Goal: Task Accomplishment & Management: Manage account settings

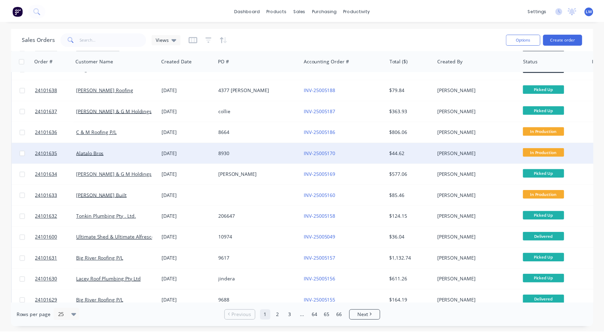
scroll to position [69, 0]
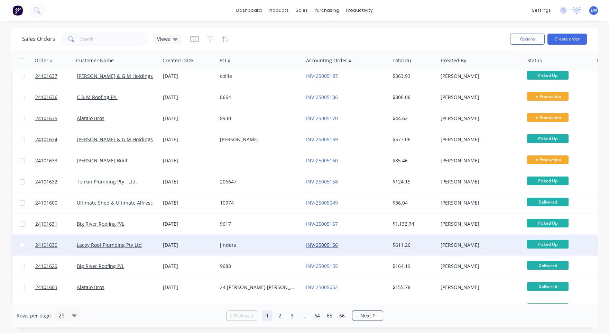
click at [328, 246] on link "INV-25005156" at bounding box center [322, 245] width 32 height 7
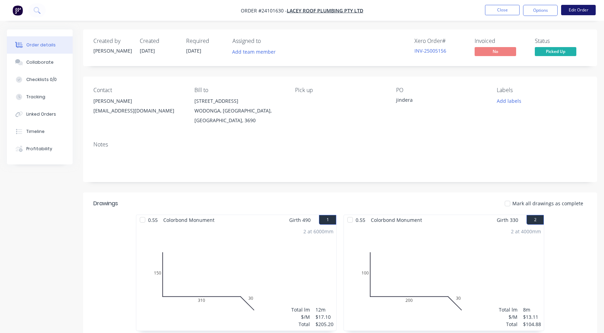
click at [590, 11] on button "Edit Order" at bounding box center [578, 10] width 35 height 10
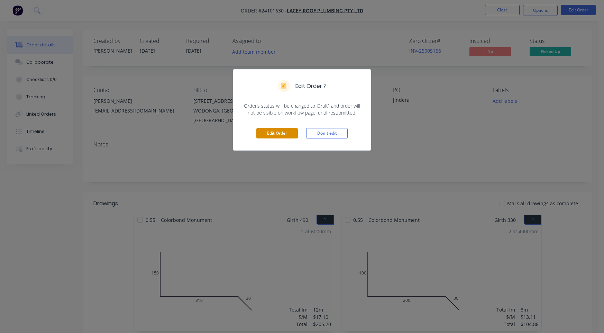
click at [279, 129] on button "Edit Order" at bounding box center [277, 133] width 42 height 10
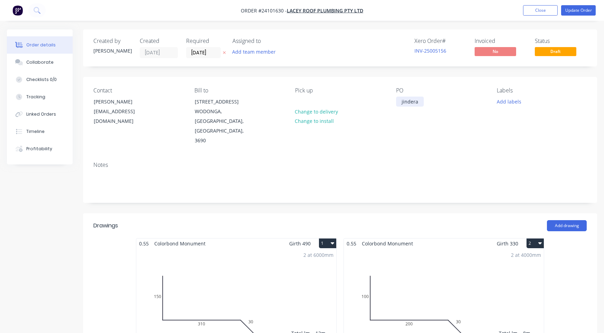
click at [402, 101] on div "jindera" at bounding box center [410, 102] width 28 height 10
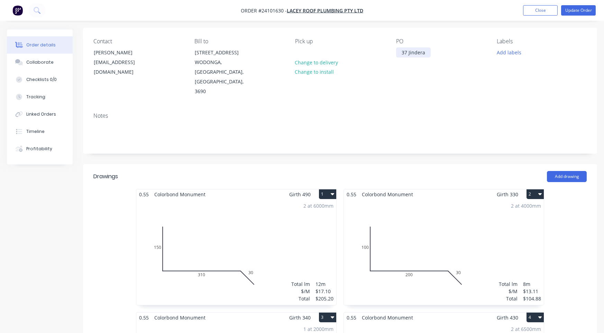
scroll to position [69, 0]
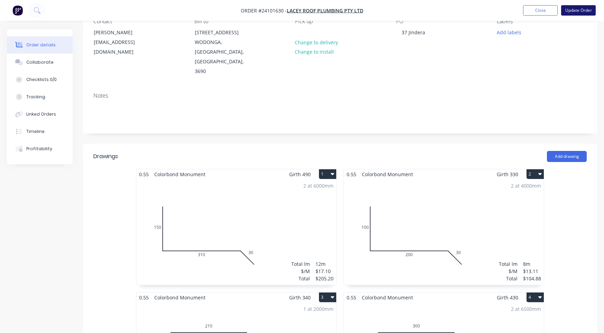
click at [581, 11] on button "Update Order" at bounding box center [578, 10] width 35 height 10
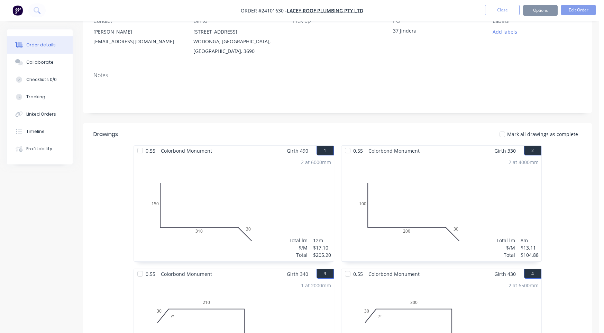
scroll to position [0, 0]
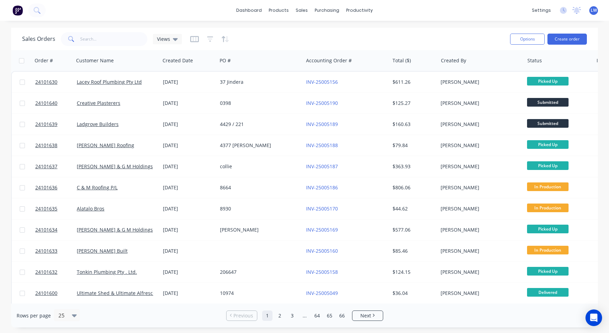
click at [16, 9] on img at bounding box center [17, 10] width 10 height 10
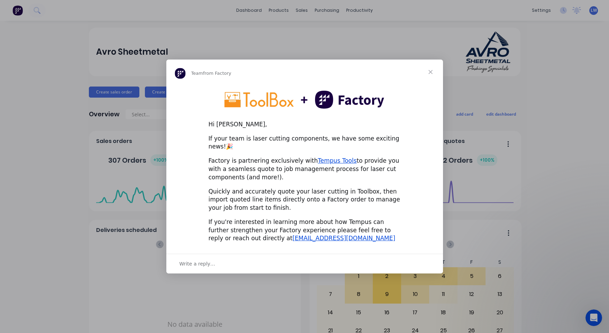
click at [432, 78] on span "Close" at bounding box center [430, 72] width 25 height 25
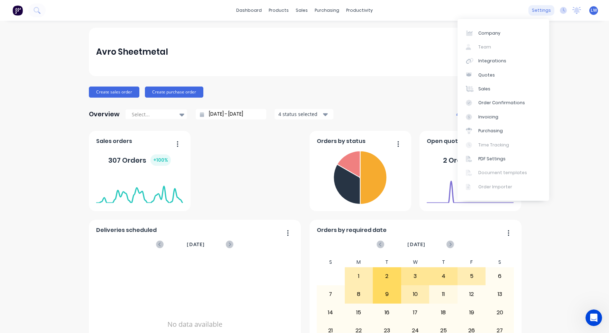
click at [534, 11] on div "settings" at bounding box center [542, 10] width 26 height 10
click at [516, 59] on link "Integrations" at bounding box center [504, 61] width 92 height 14
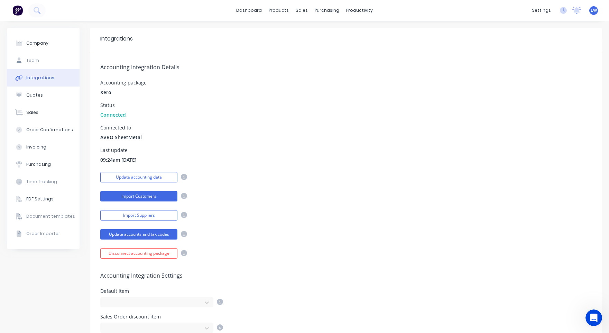
click at [147, 196] on button "Import Customers" at bounding box center [138, 196] width 77 height 10
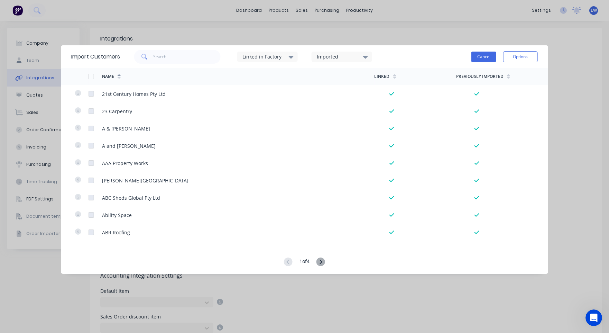
click at [485, 54] on button "Cancel" at bounding box center [484, 57] width 25 height 10
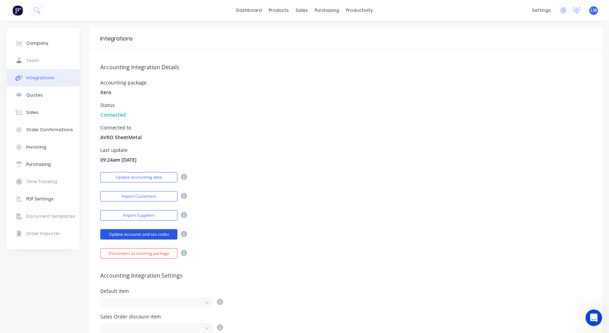
click at [140, 234] on button "Update accounts and tax codes" at bounding box center [138, 234] width 77 height 10
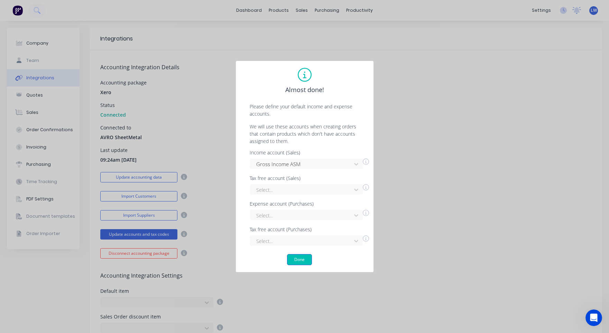
click at [302, 258] on button "Done" at bounding box center [299, 259] width 25 height 11
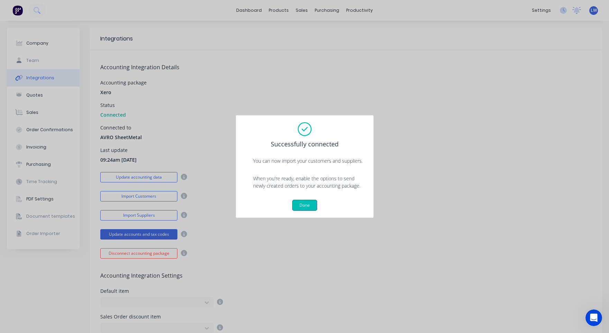
click at [303, 205] on button "Done" at bounding box center [304, 205] width 25 height 11
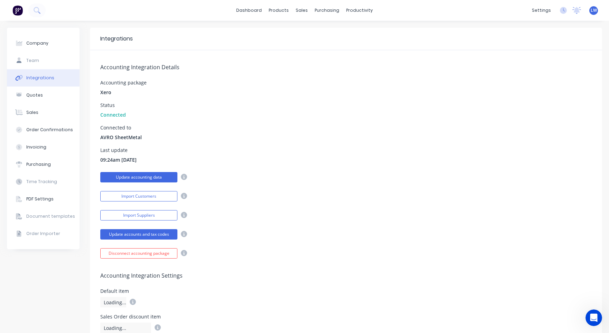
click at [135, 178] on button "Update accounting data" at bounding box center [138, 177] width 77 height 10
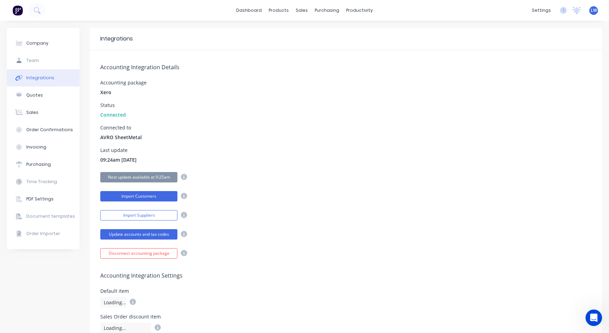
click at [125, 195] on button "Import Customers" at bounding box center [138, 196] width 77 height 10
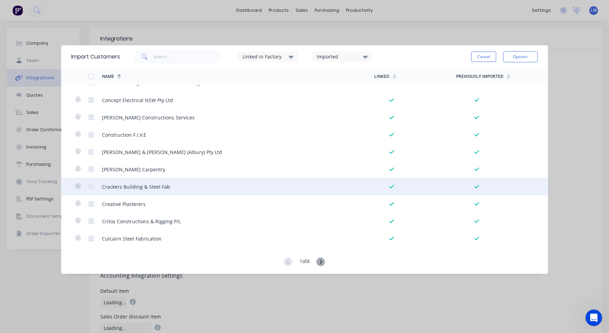
scroll to position [1572, 0]
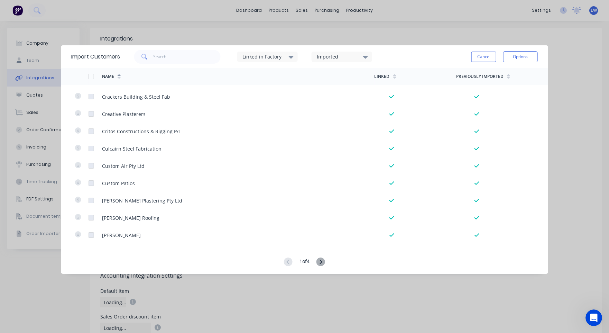
click at [321, 261] on icon at bounding box center [321, 261] width 9 height 9
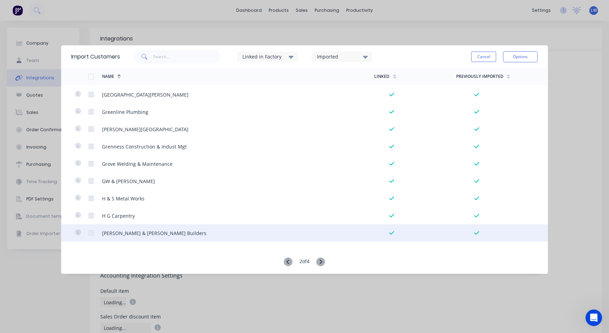
scroll to position [865, 0]
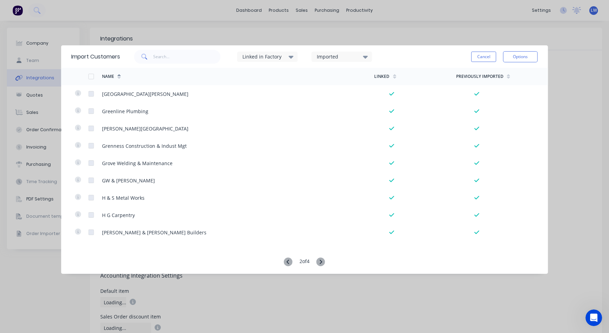
click at [323, 262] on icon at bounding box center [321, 262] width 2 height 4
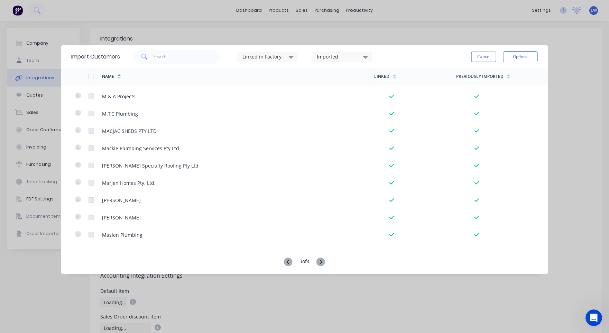
scroll to position [415, 0]
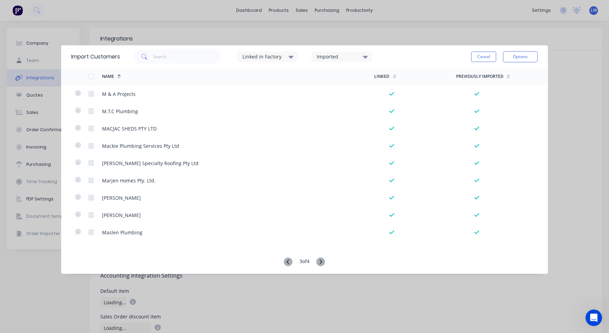
click at [290, 259] on icon at bounding box center [288, 261] width 9 height 9
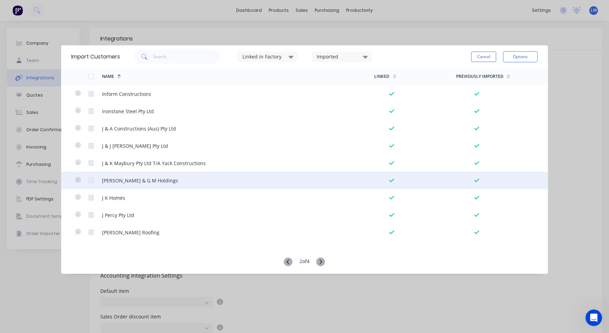
click at [120, 180] on div "[PERSON_NAME] & G M Holdings" at bounding box center [140, 180] width 76 height 7
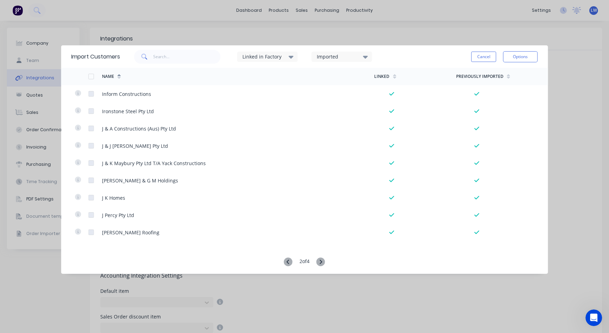
click at [574, 79] on div "Import Customers Linked in Factory Imported Cancel Options Name Linked Previous…" at bounding box center [304, 166] width 609 height 333
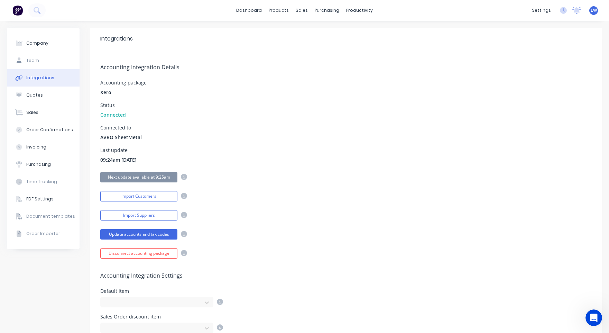
click at [18, 9] on img at bounding box center [17, 10] width 10 height 10
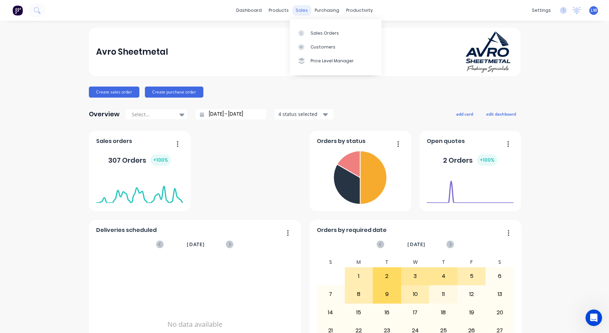
click at [298, 9] on div "sales" at bounding box center [301, 10] width 19 height 10
click at [326, 33] on div "Sales Orders" at bounding box center [325, 33] width 28 height 6
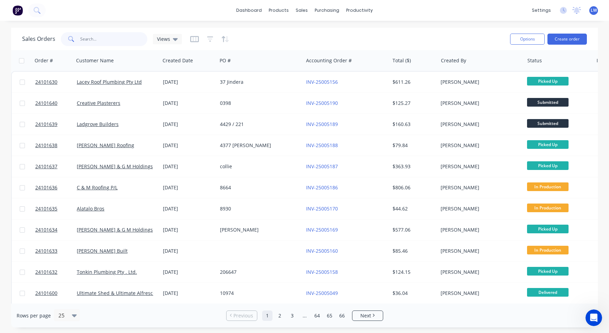
click at [100, 40] on input "text" at bounding box center [113, 39] width 67 height 14
type input "[PERSON_NAME]"
